Goal: Task Accomplishment & Management: Use online tool/utility

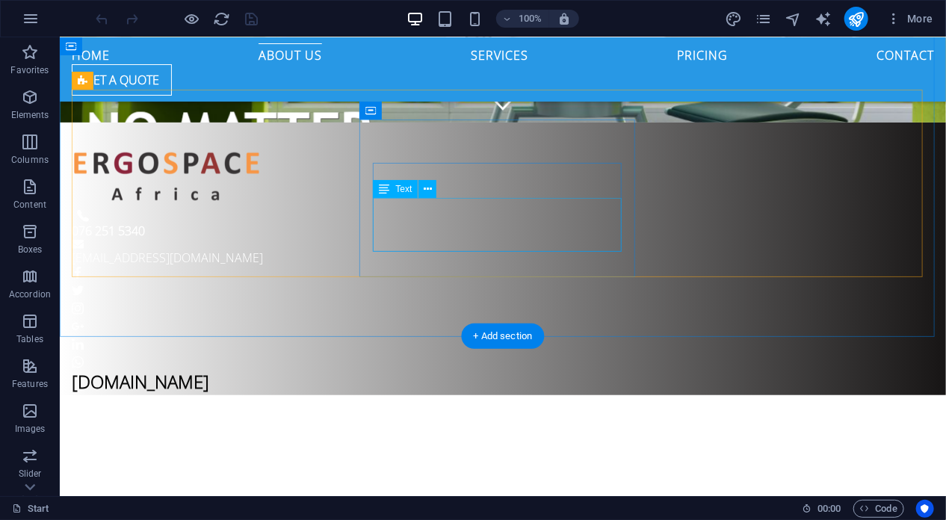
scroll to position [747, 0]
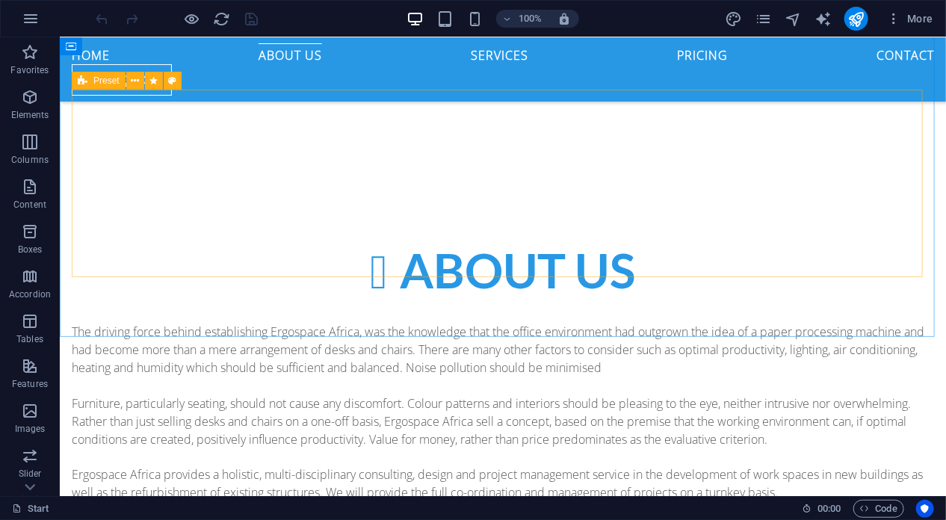
click at [113, 87] on div "Preset" at bounding box center [99, 81] width 54 height 18
click at [133, 81] on icon at bounding box center [135, 81] width 8 height 16
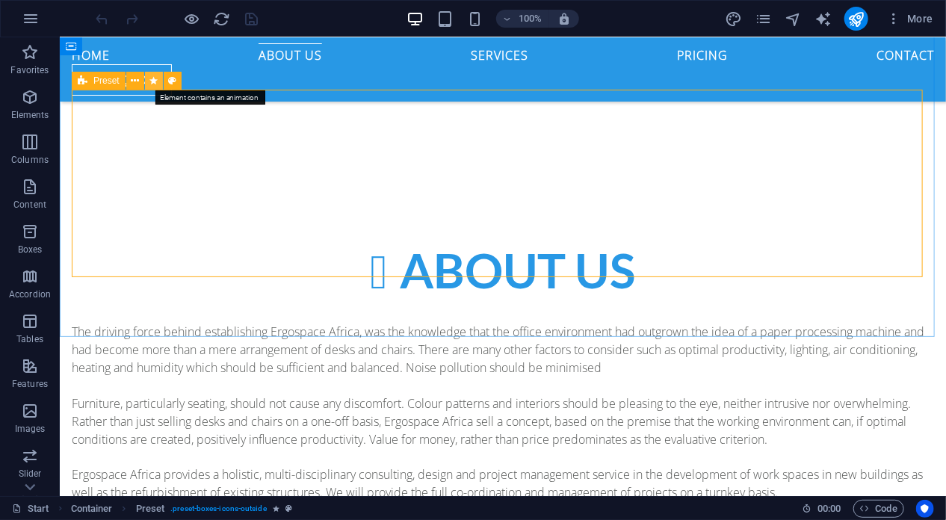
click at [155, 85] on icon at bounding box center [153, 81] width 8 height 16
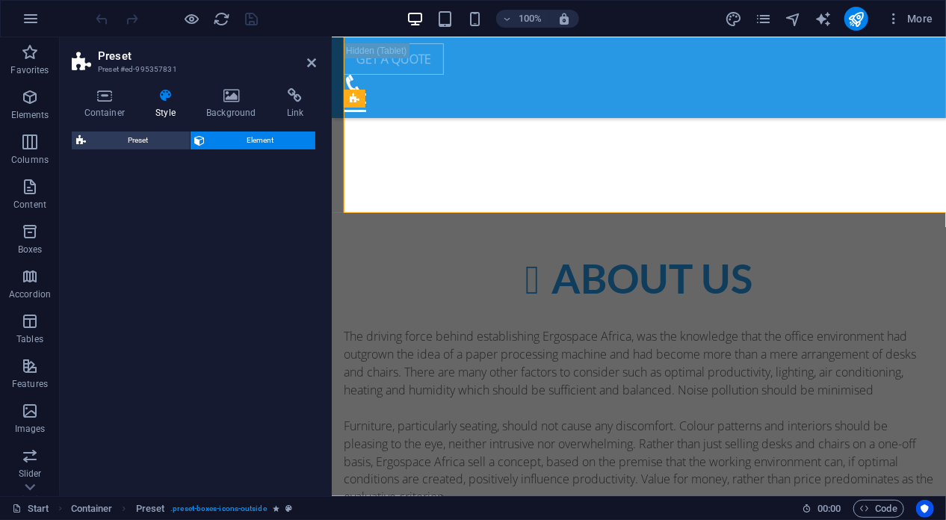
select select "fade"
select select "s"
select select "scroll"
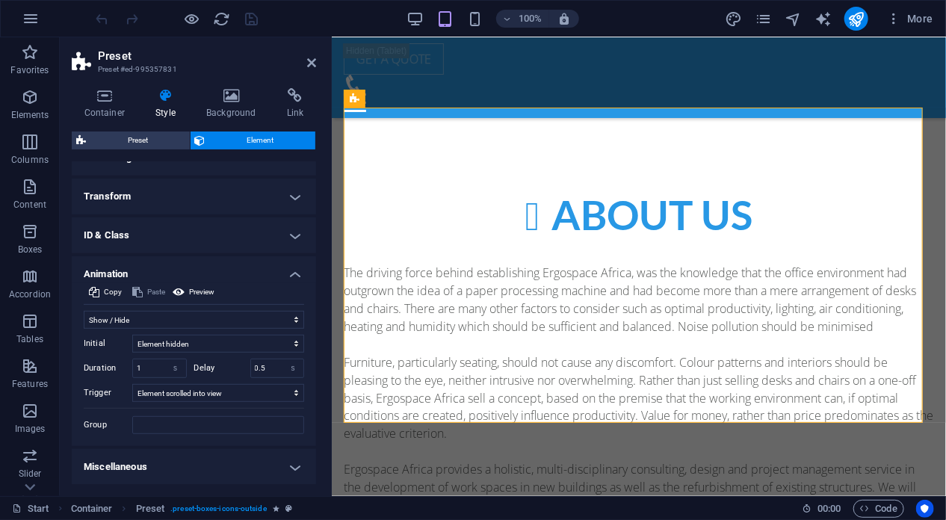
scroll to position [0, 0]
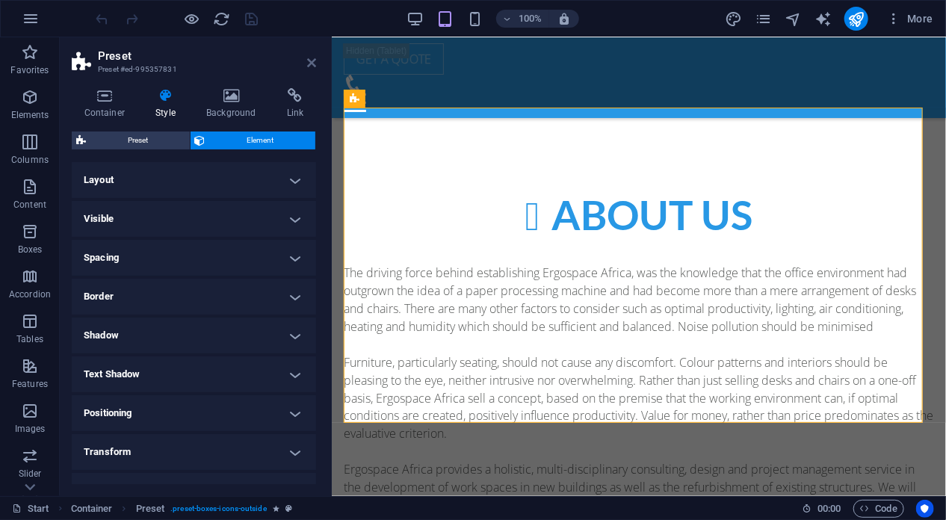
click at [314, 59] on icon at bounding box center [311, 63] width 9 height 12
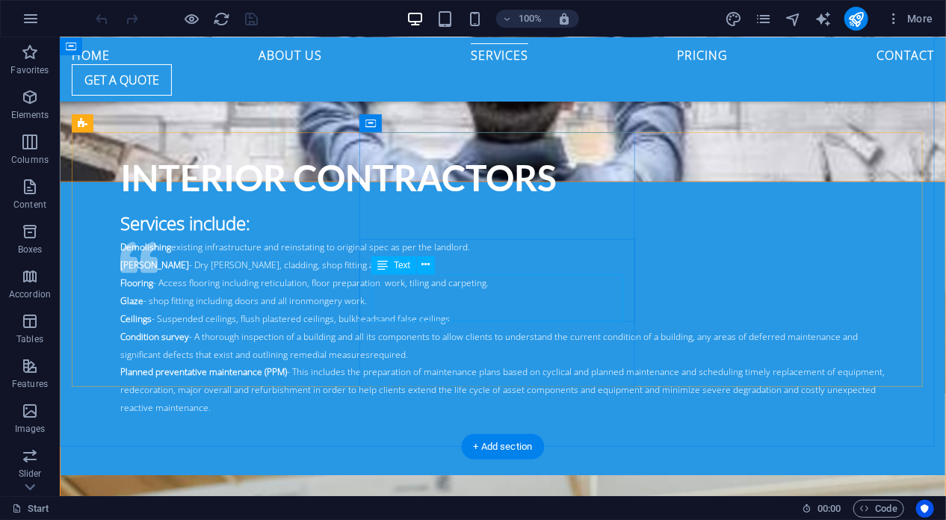
scroll to position [2988, 0]
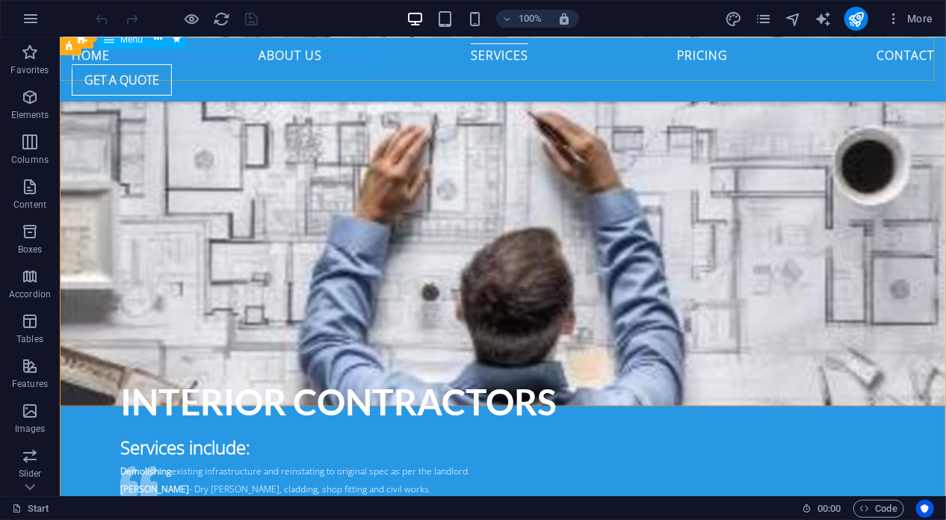
click at [149, 60] on nav "Home About us Services Pricing Contact" at bounding box center [502, 53] width 862 height 21
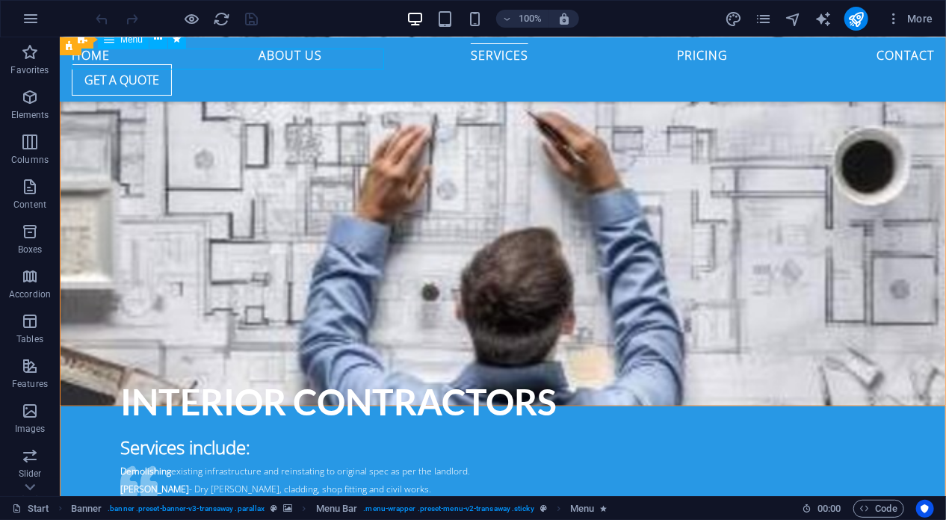
click at [221, 52] on nav "Home About us Services Pricing Contact" at bounding box center [502, 53] width 862 height 21
click at [221, 69] on div "Home About us Services Pricing Contact Get a quote Menu" at bounding box center [502, 69] width 886 height 64
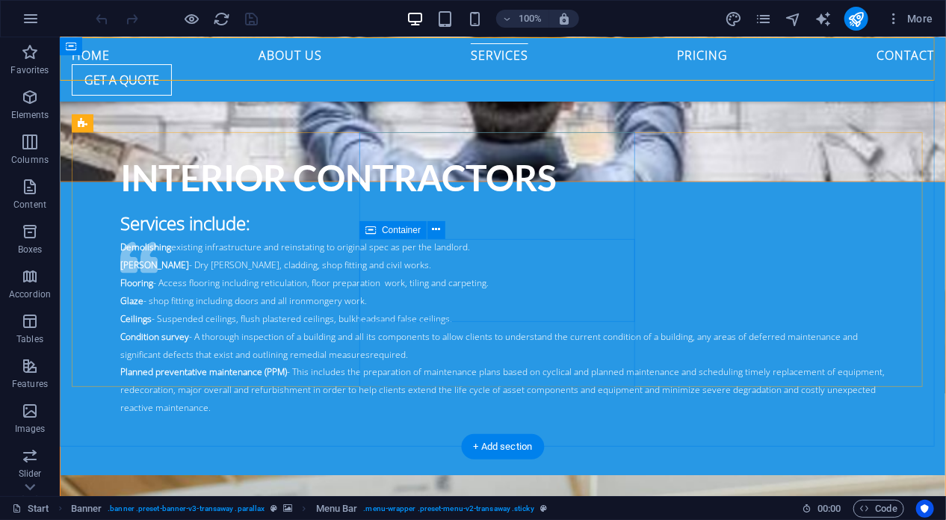
scroll to position [3138, 0]
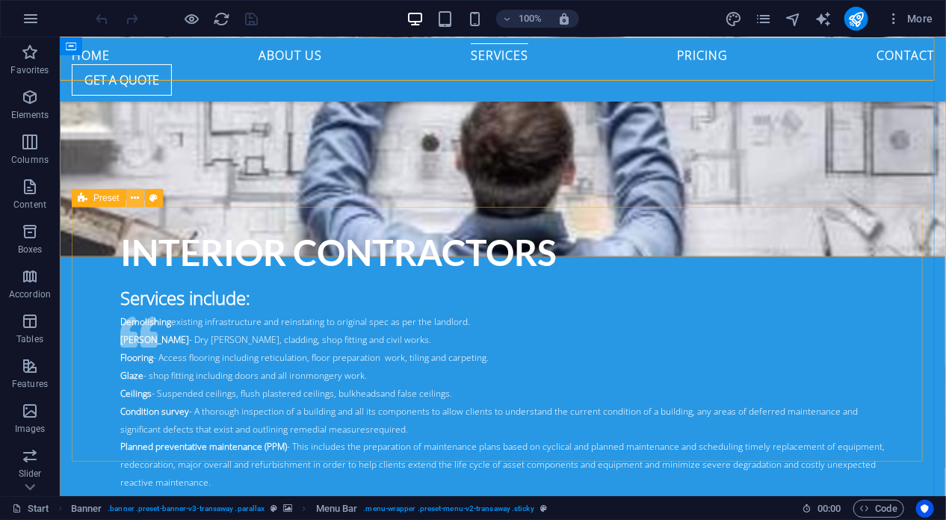
click at [134, 199] on icon at bounding box center [135, 198] width 8 height 16
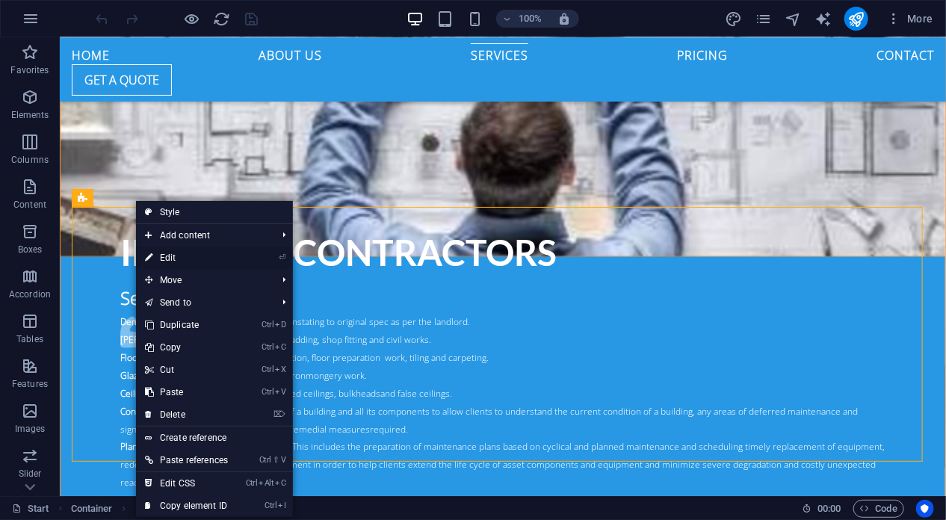
click at [179, 259] on link "⏎ Edit" at bounding box center [186, 258] width 101 height 22
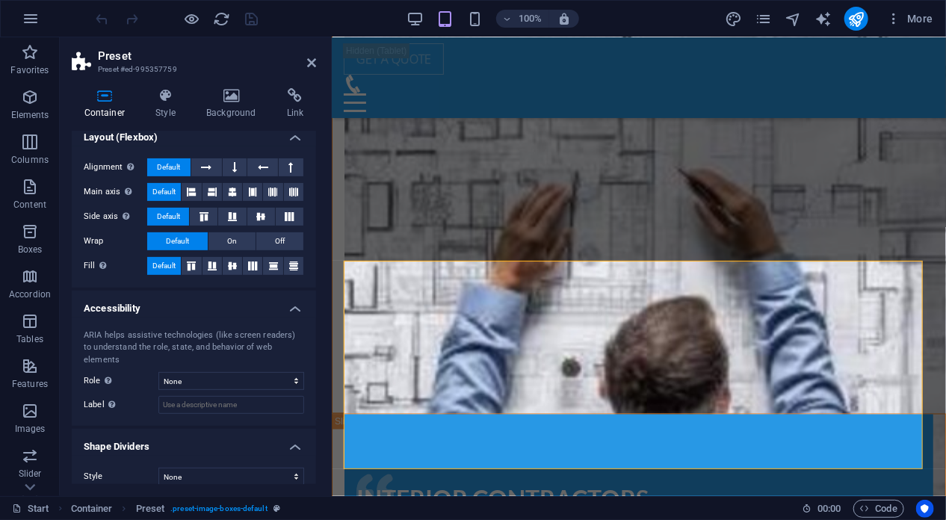
scroll to position [0, 0]
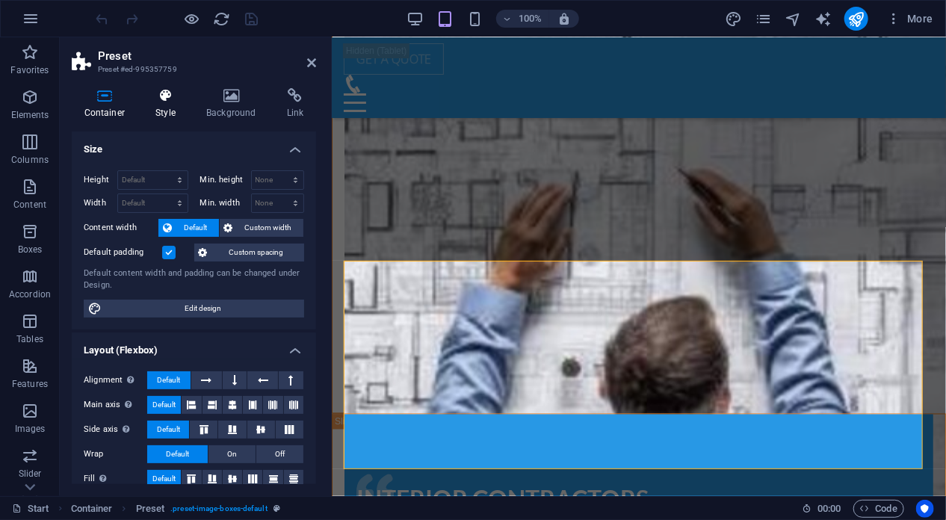
click at [170, 105] on h4 "Style" at bounding box center [168, 103] width 51 height 31
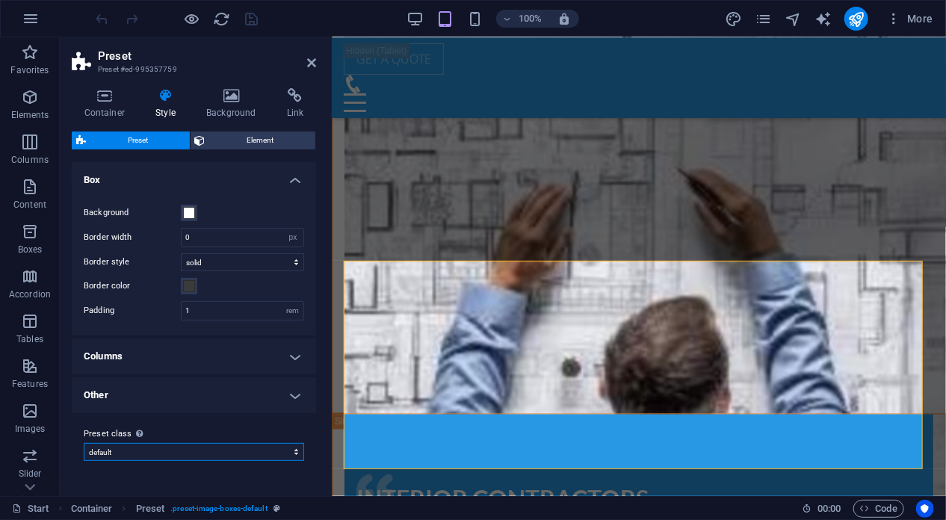
click at [284, 455] on select "default Add preset class" at bounding box center [194, 452] width 220 height 18
click at [309, 64] on icon at bounding box center [311, 63] width 9 height 12
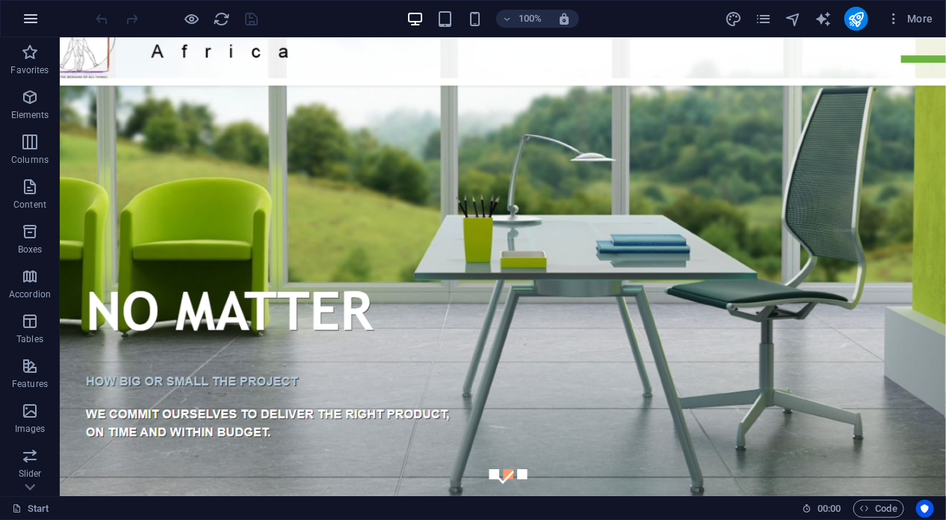
click at [40, 15] on button "button" at bounding box center [31, 19] width 36 height 36
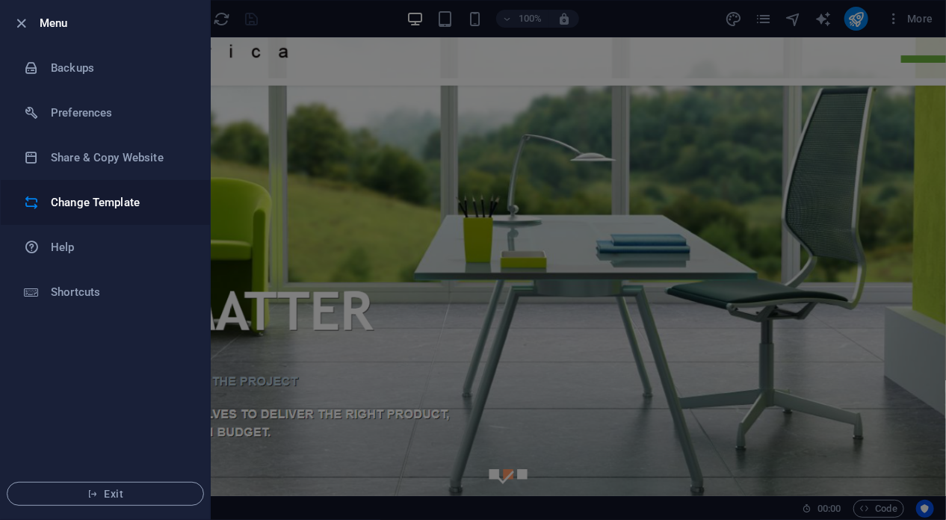
click at [102, 199] on h6 "Change Template" at bounding box center [120, 202] width 138 height 18
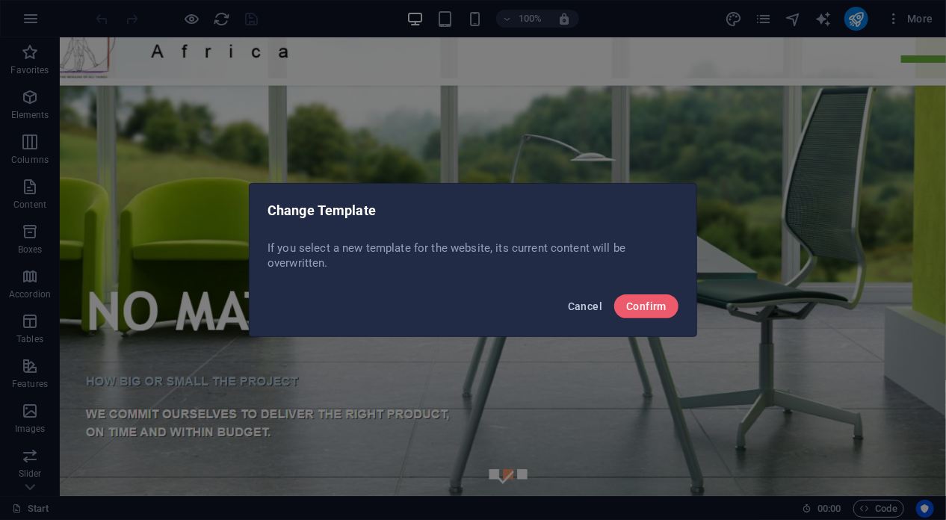
click at [584, 305] on span "Cancel" at bounding box center [585, 306] width 34 height 12
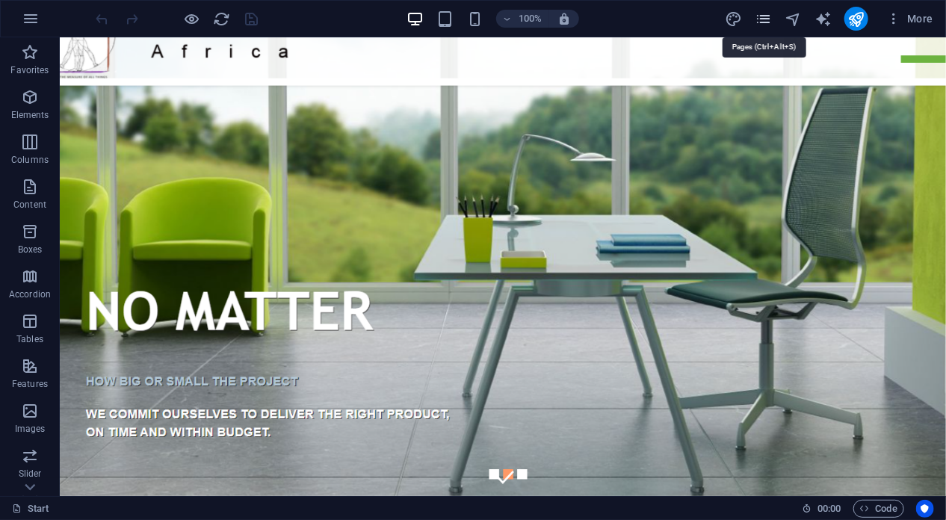
click at [766, 23] on icon "pages" at bounding box center [763, 18] width 17 height 17
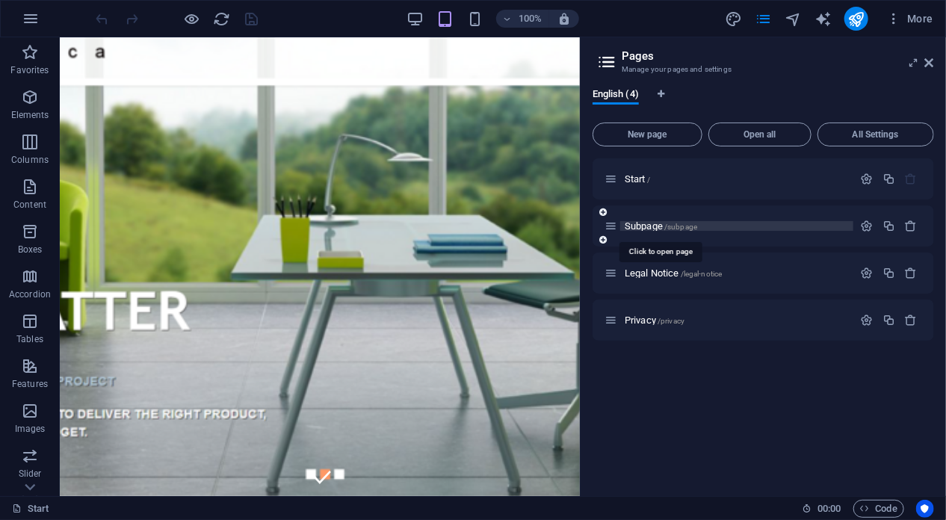
click at [637, 224] on span "Subpage /subpage" at bounding box center [661, 225] width 72 height 11
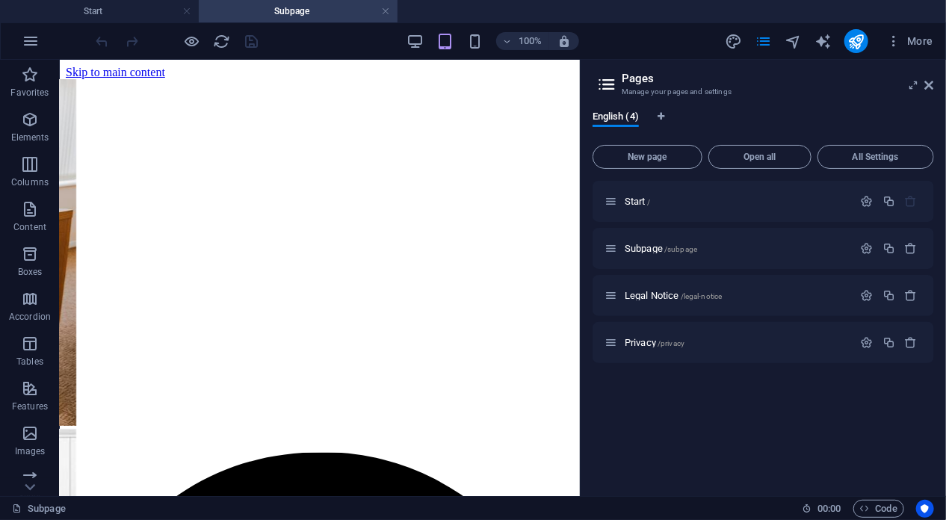
click at [427, 44] on div "100%" at bounding box center [492, 41] width 173 height 24
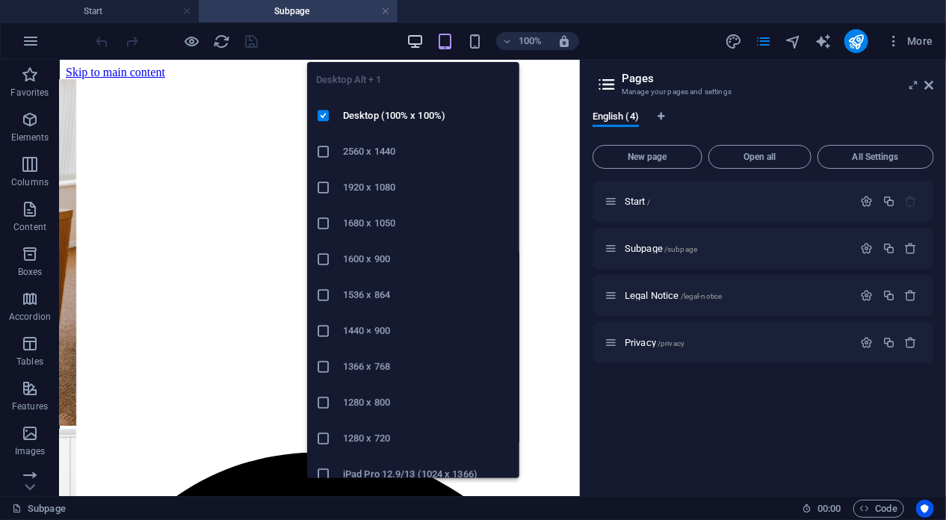
click at [418, 41] on icon "button" at bounding box center [414, 41] width 17 height 17
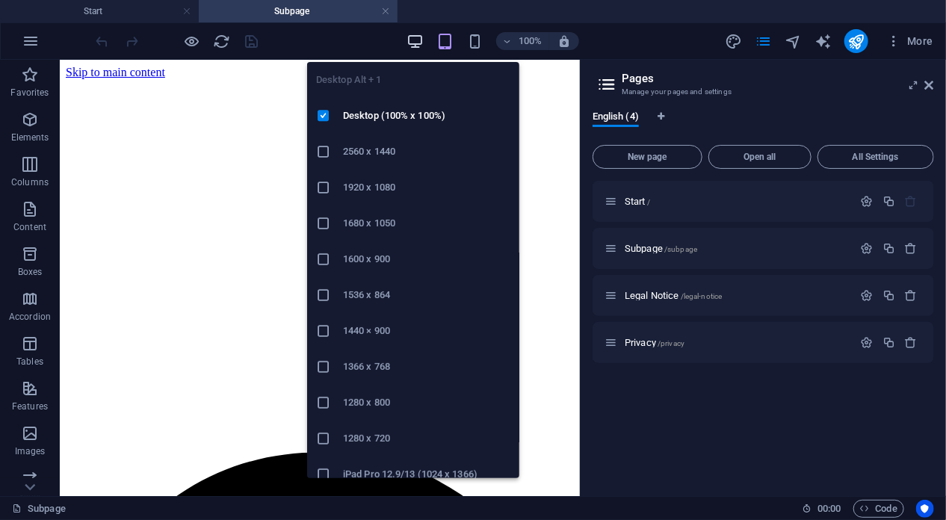
click at [409, 40] on icon "button" at bounding box center [414, 41] width 17 height 17
click at [413, 43] on icon "button" at bounding box center [414, 41] width 17 height 17
click at [421, 43] on icon "button" at bounding box center [414, 41] width 17 height 17
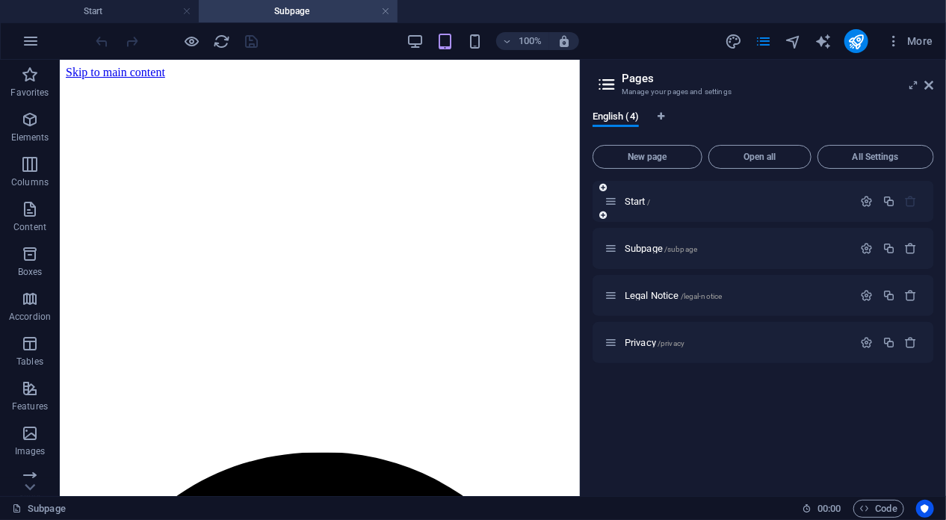
click at [634, 206] on div "Start /" at bounding box center [728, 201] width 249 height 17
click at [634, 203] on span "Start /" at bounding box center [637, 201] width 25 height 11
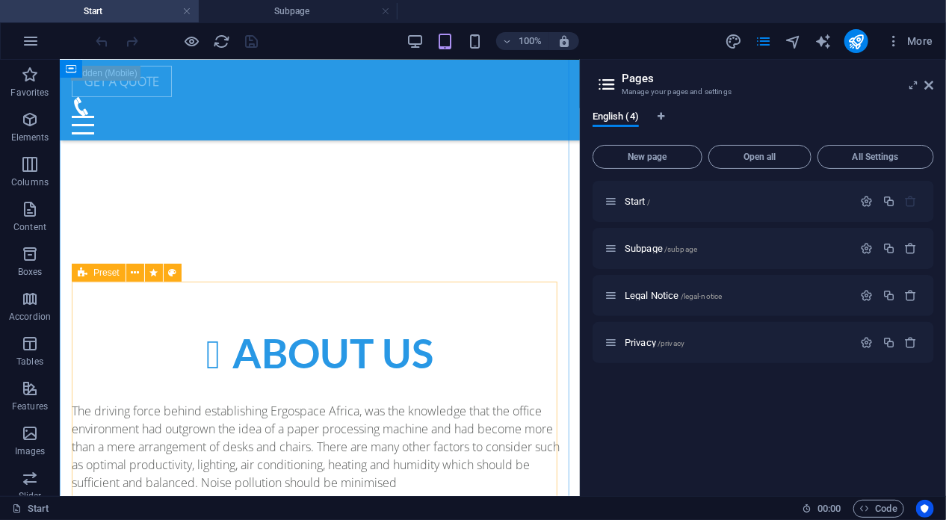
scroll to position [822, 0]
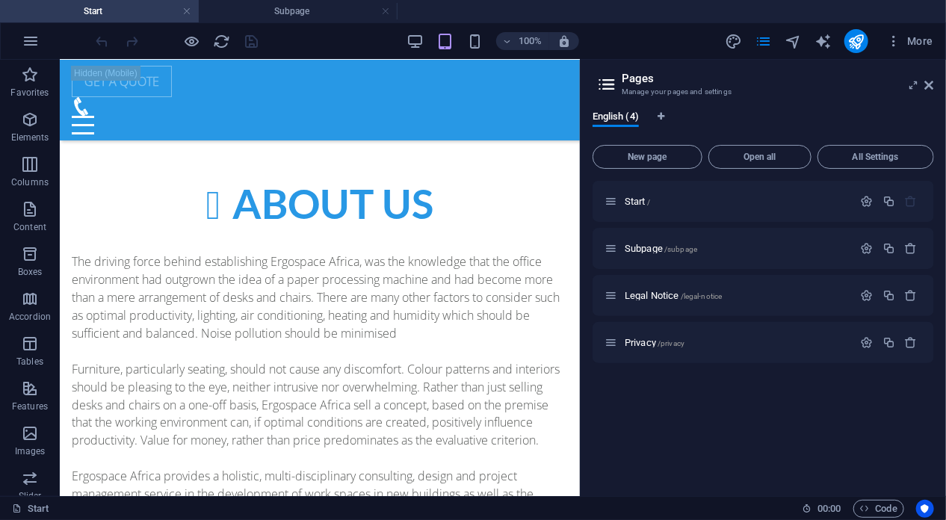
click at [397, 29] on div "100% More" at bounding box center [516, 41] width 846 height 24
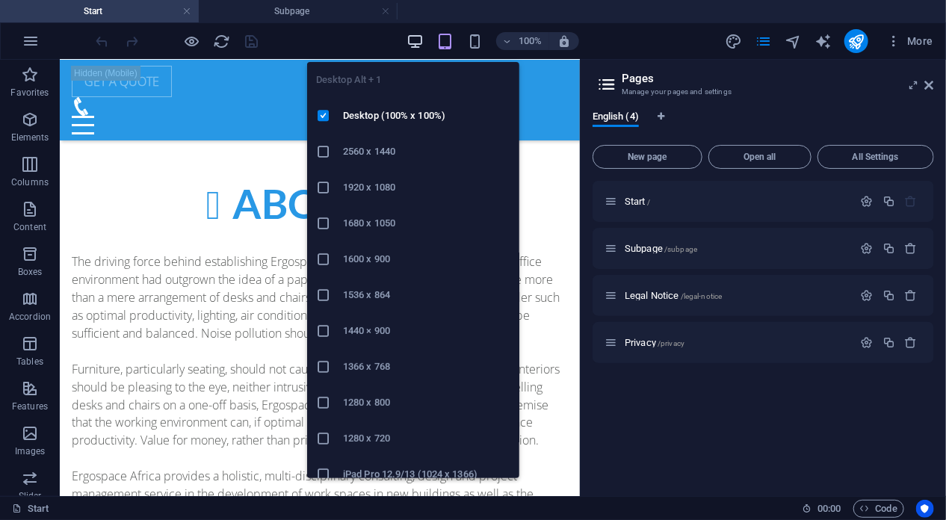
click at [415, 38] on icon "button" at bounding box center [414, 41] width 17 height 17
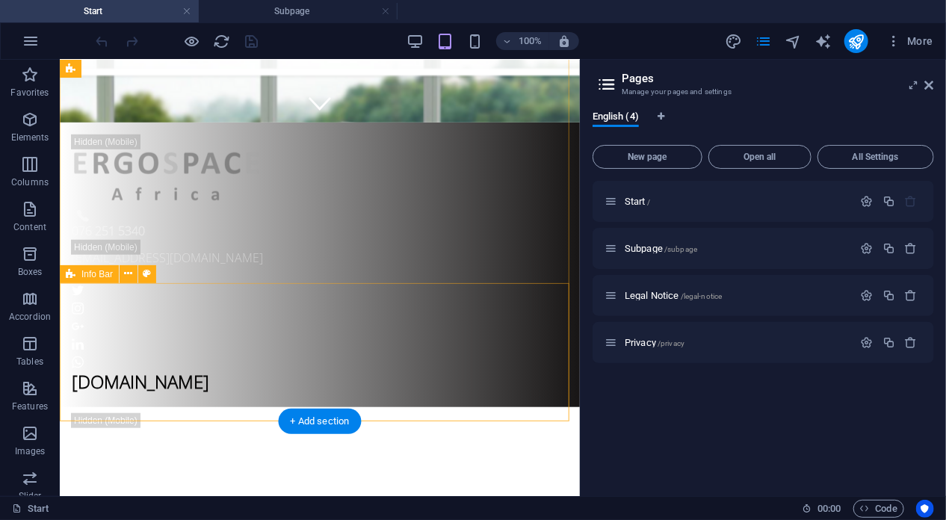
scroll to position [75, 0]
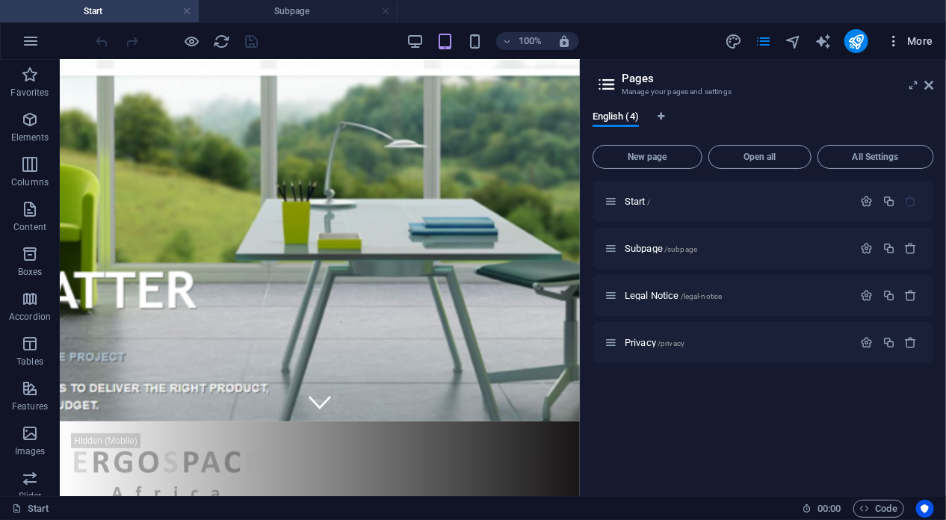
click at [927, 43] on span "More" at bounding box center [909, 41] width 47 height 15
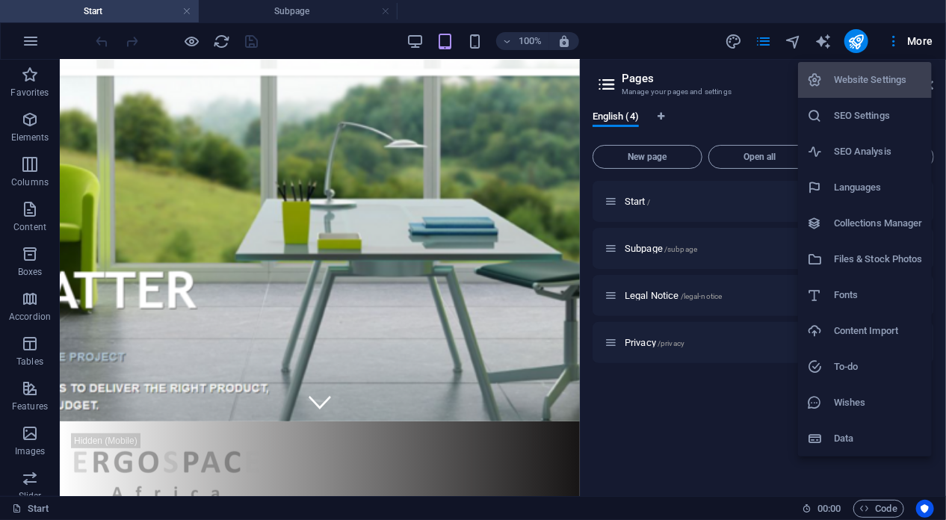
drag, startPoint x: 608, startPoint y: 128, endPoint x: 658, endPoint y: 159, distance: 58.7
click at [658, 159] on div at bounding box center [473, 260] width 946 height 520
